Goal: Information Seeking & Learning: Check status

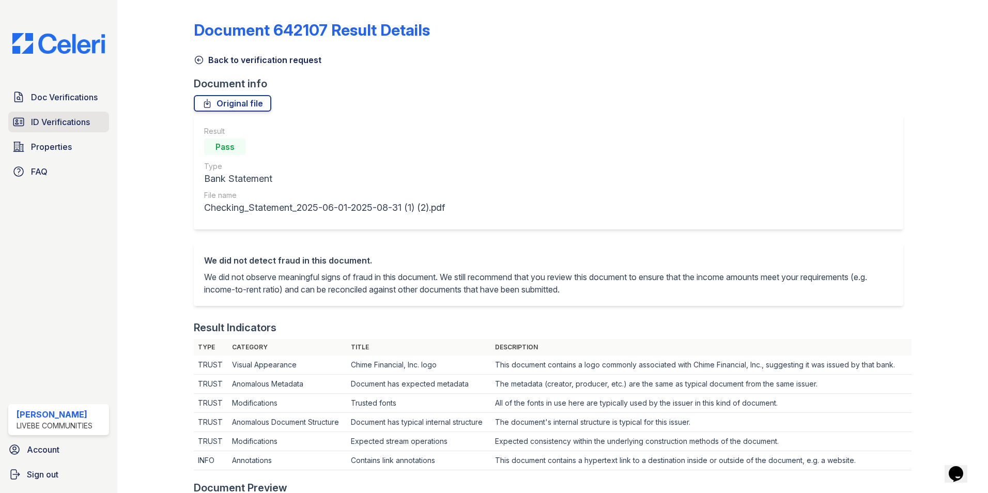
click at [78, 124] on span "ID Verifications" at bounding box center [60, 122] width 59 height 12
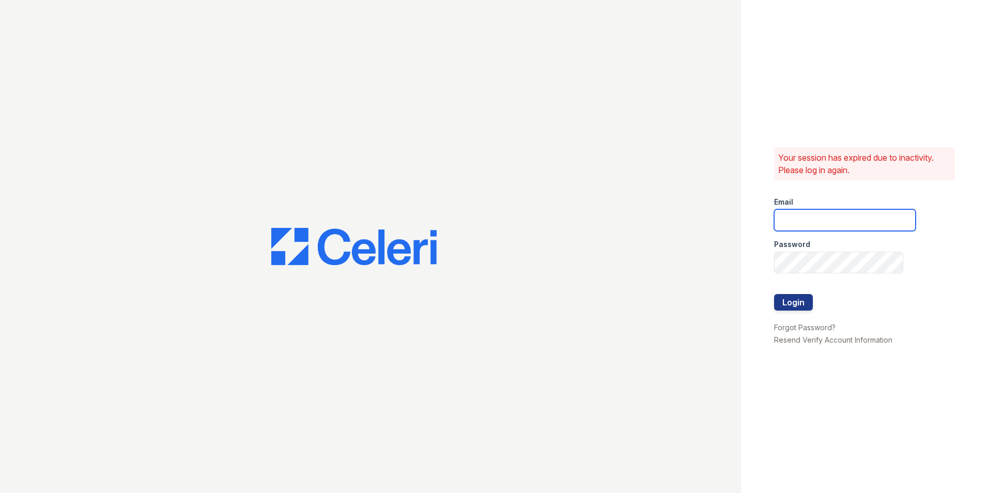
type input "[EMAIL_ADDRESS][DOMAIN_NAME]"
click at [797, 302] on button "Login" at bounding box center [793, 302] width 39 height 17
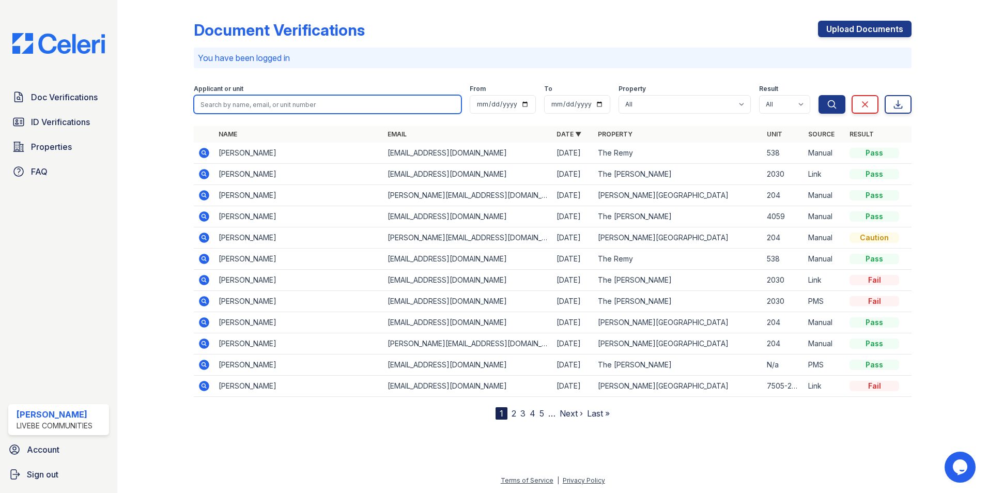
click at [294, 108] on input "search" at bounding box center [328, 104] width 268 height 19
type input "[PERSON_NAME]"
click at [819, 95] on button "Search" at bounding box center [832, 104] width 27 height 19
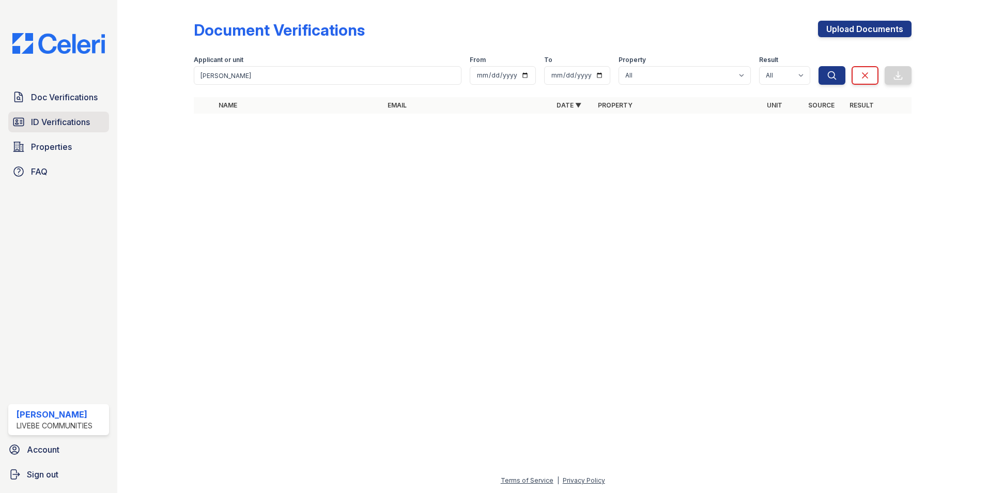
click at [60, 129] on link "ID Verifications" at bounding box center [58, 122] width 101 height 21
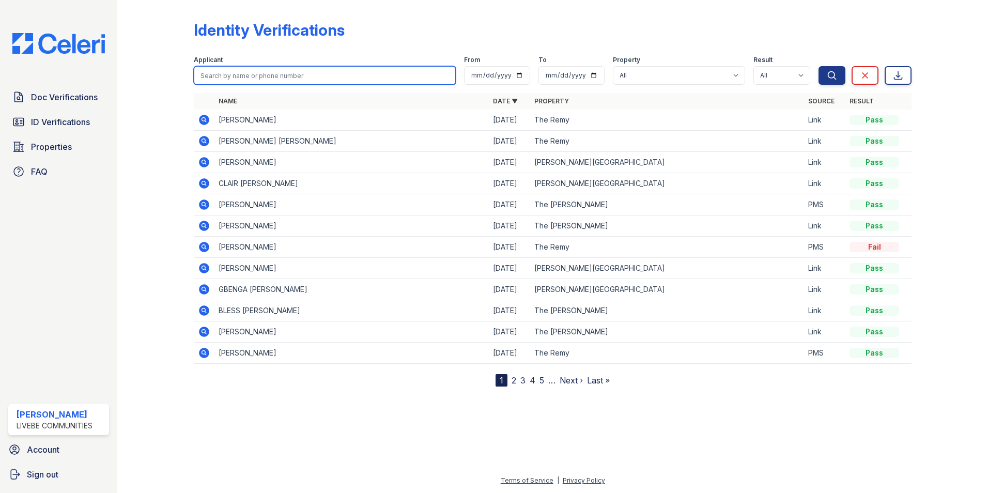
click at [222, 78] on input "search" at bounding box center [325, 75] width 262 height 19
type input "[PERSON_NAME]"
click at [819, 66] on button "Search" at bounding box center [832, 75] width 27 height 19
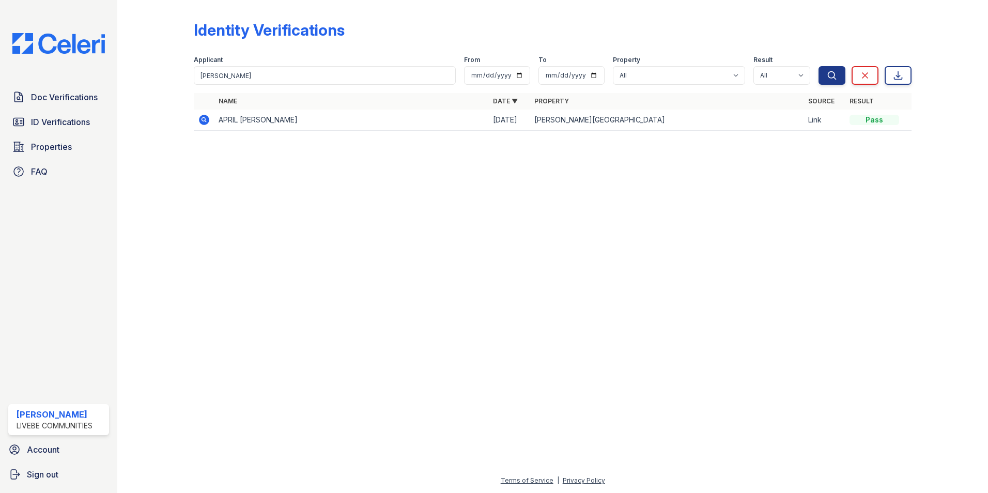
click at [371, 264] on div at bounding box center [553, 316] width 838 height 317
click at [260, 78] on input "Rashawn" at bounding box center [325, 75] width 262 height 19
drag, startPoint x: 229, startPoint y: 76, endPoint x: 170, endPoint y: 76, distance: 58.9
click at [176, 76] on div "Identity Verifications Filter Applicant Rashawn From To Property All Glen Oaks …" at bounding box center [553, 79] width 838 height 158
type input "Shara"
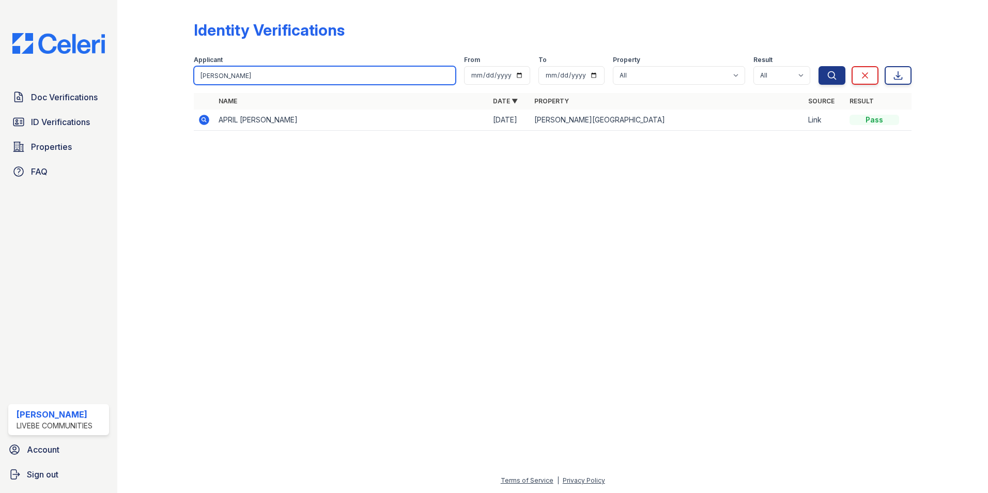
click at [819, 66] on button "Search" at bounding box center [832, 75] width 27 height 19
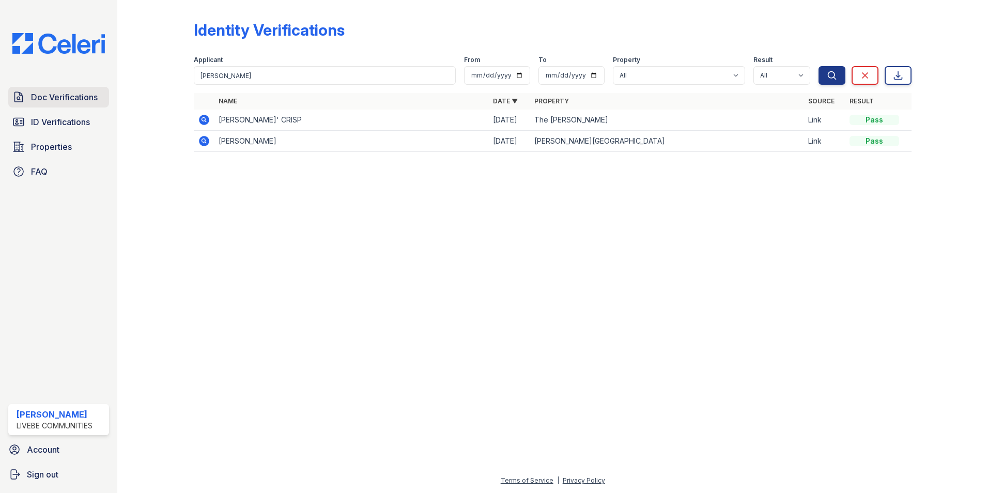
click at [69, 98] on span "Doc Verifications" at bounding box center [64, 97] width 67 height 12
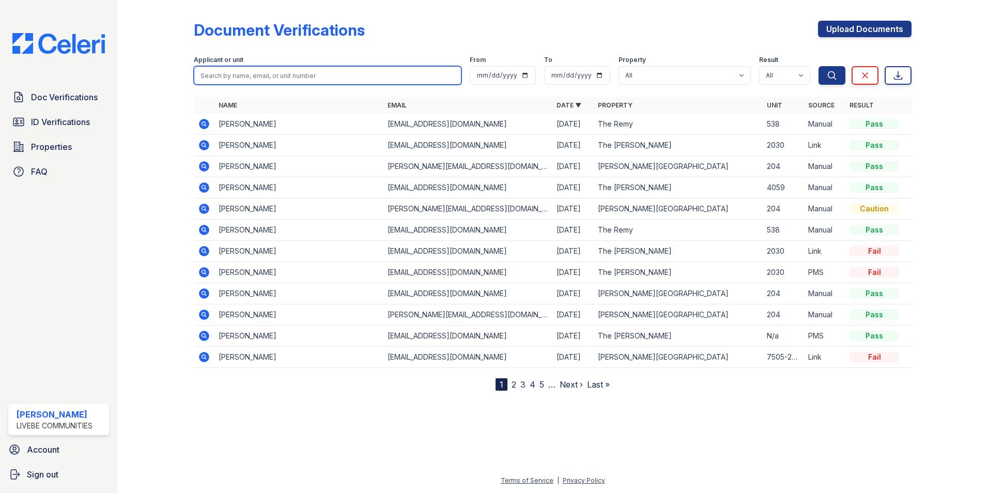
click at [241, 75] on input "search" at bounding box center [328, 75] width 268 height 19
type input "Shara"
click at [819, 66] on button "Search" at bounding box center [832, 75] width 27 height 19
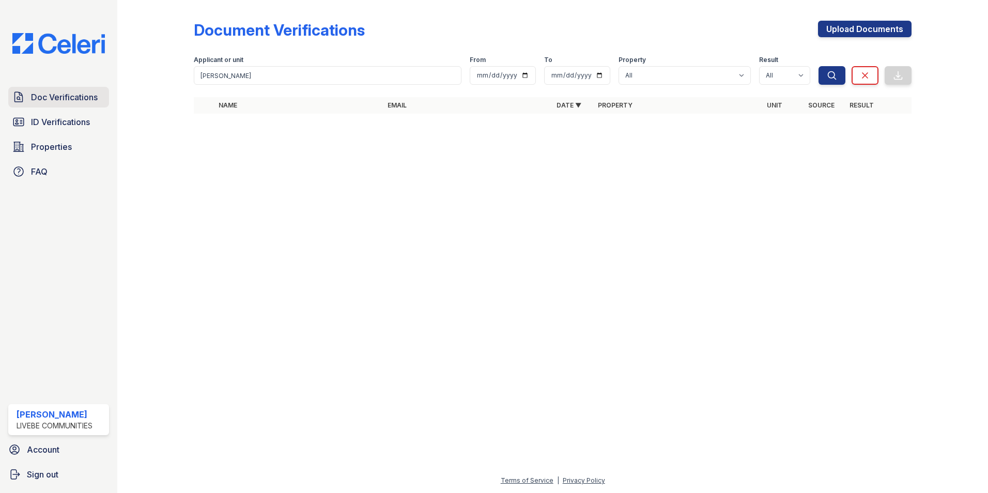
click at [79, 99] on span "Doc Verifications" at bounding box center [64, 97] width 67 height 12
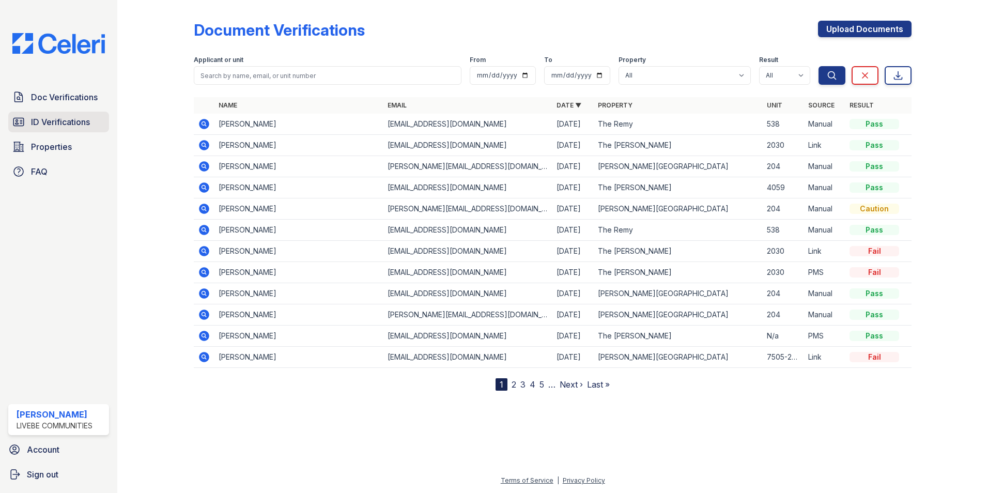
click at [54, 119] on span "ID Verifications" at bounding box center [60, 122] width 59 height 12
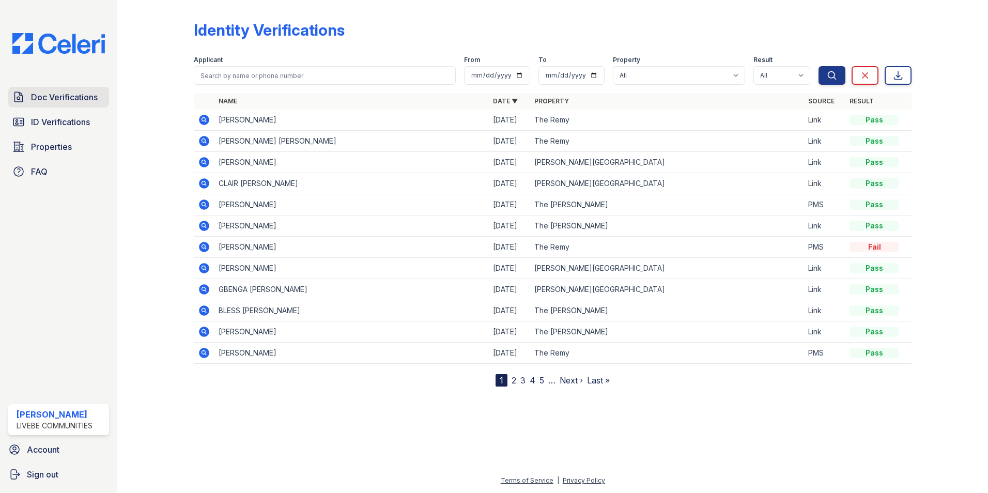
click at [54, 94] on span "Doc Verifications" at bounding box center [64, 97] width 67 height 12
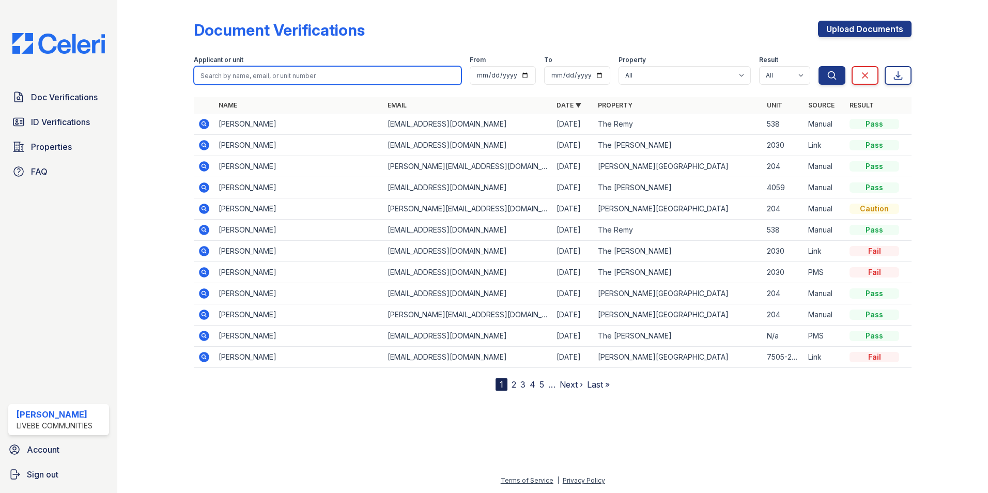
click at [253, 77] on input "search" at bounding box center [328, 75] width 268 height 19
type input "Debr"
click at [819, 66] on button "Search" at bounding box center [832, 75] width 27 height 19
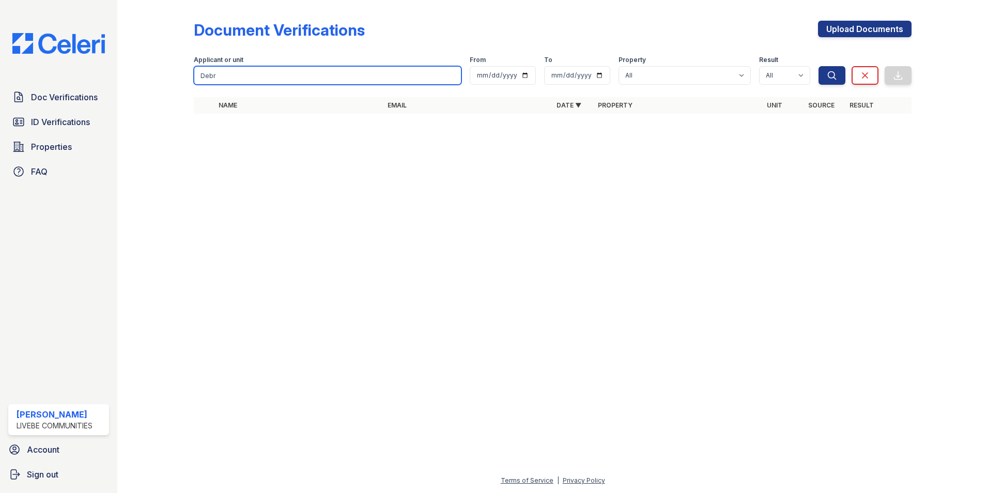
click at [251, 77] on input "Debr" at bounding box center [328, 75] width 268 height 19
drag, startPoint x: 251, startPoint y: 77, endPoint x: 210, endPoint y: 65, distance: 42.7
click at [214, 66] on div "Applicant or unit Debr" at bounding box center [328, 70] width 268 height 29
type input "Wacto"
click at [819, 66] on button "Search" at bounding box center [832, 75] width 27 height 19
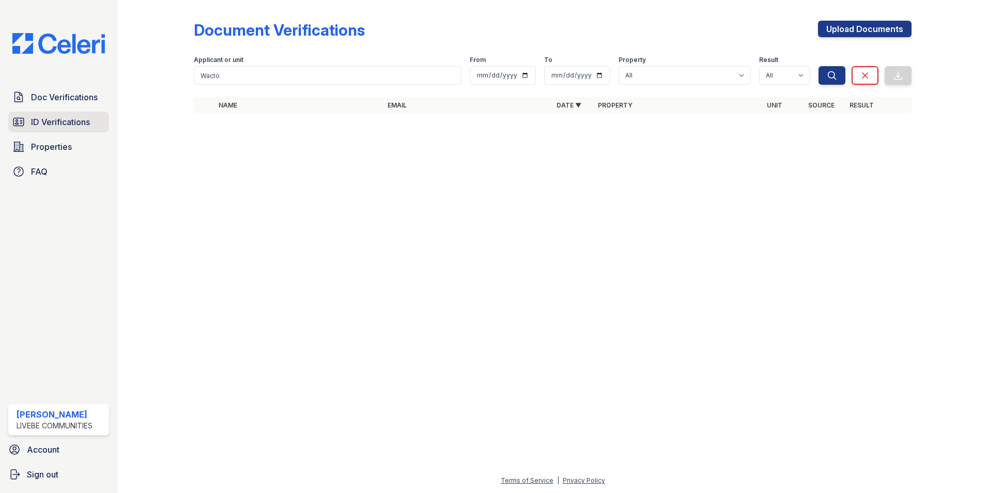
click at [58, 123] on span "ID Verifications" at bounding box center [60, 122] width 59 height 12
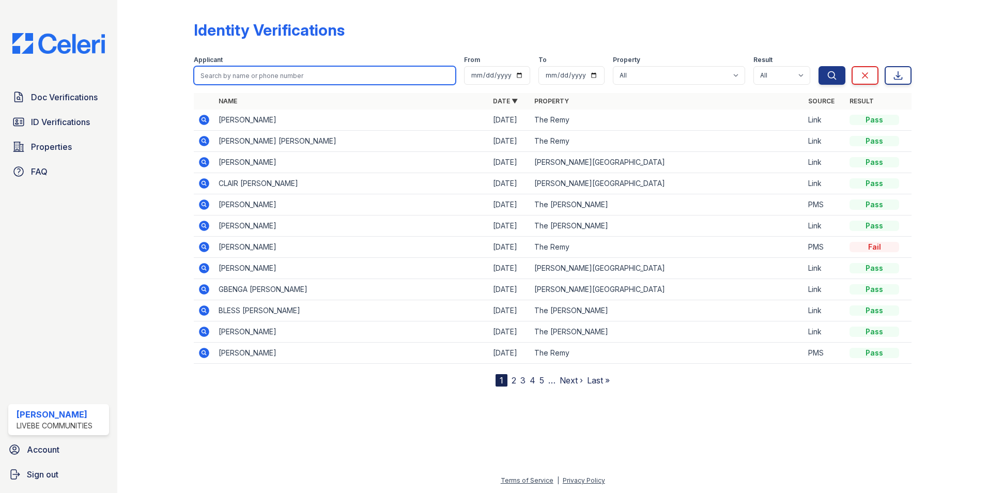
click at [248, 77] on input "search" at bounding box center [325, 75] width 262 height 19
type input "Wactor"
click at [819, 66] on button "Search" at bounding box center [832, 75] width 27 height 19
